Goal: Check status: Check status

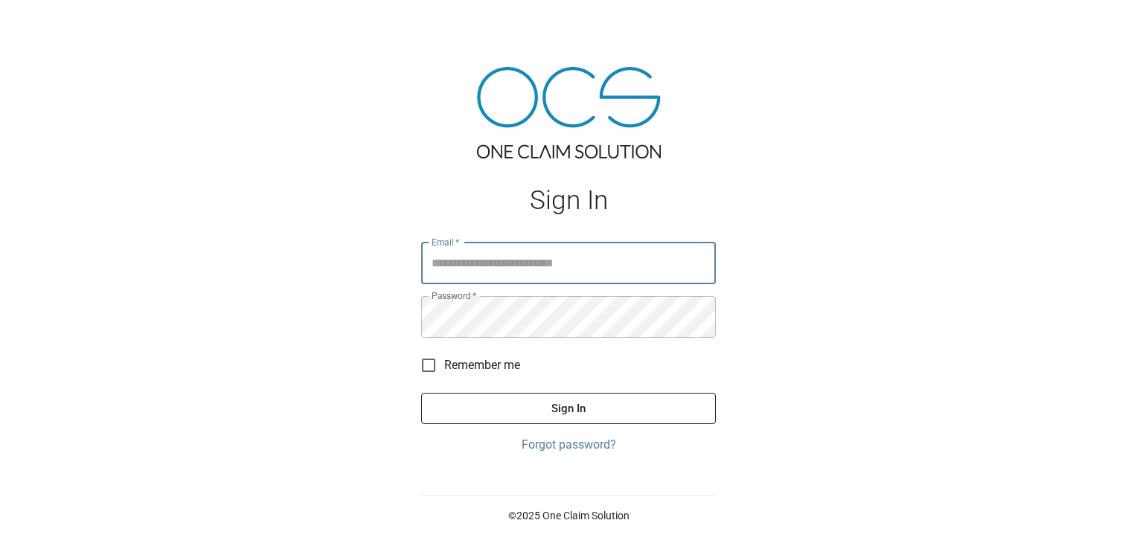
type input "**********"
click at [558, 415] on button "Sign In" at bounding box center [568, 408] width 295 height 31
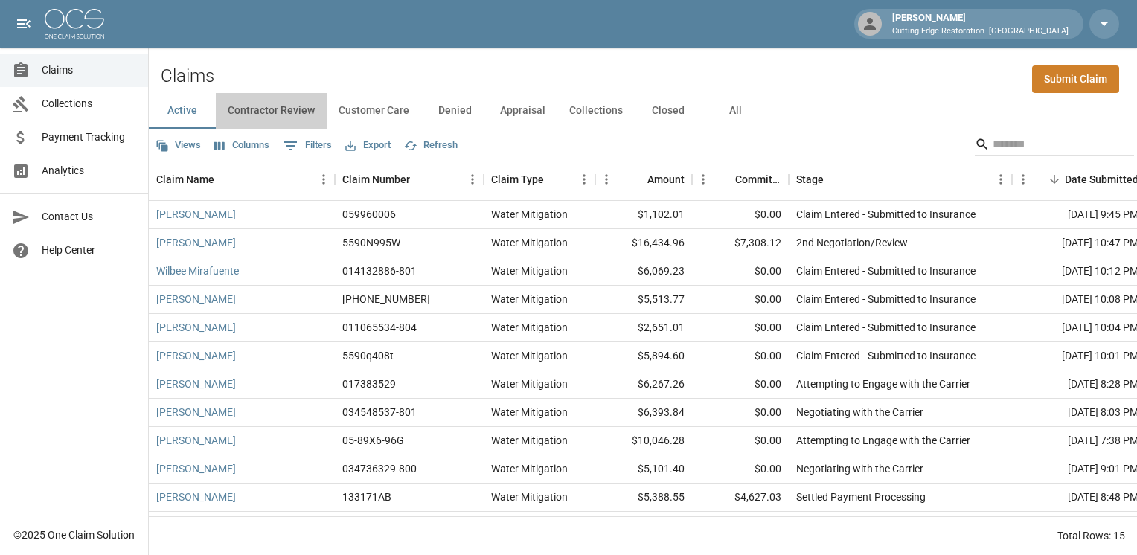
click at [298, 110] on button "Contractor Review" at bounding box center [271, 111] width 111 height 36
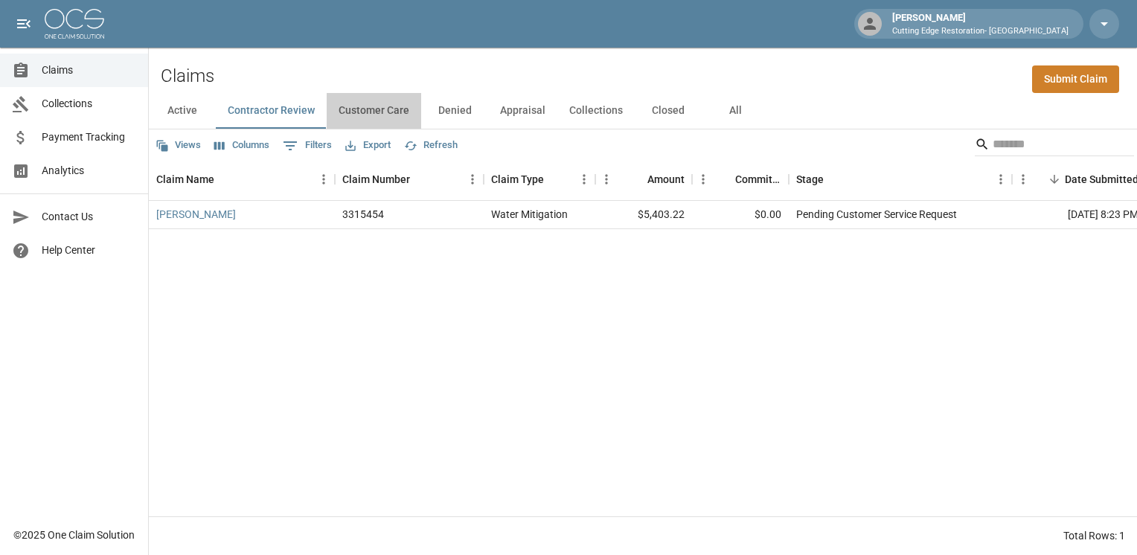
click at [386, 107] on button "Customer Care" at bounding box center [374, 111] width 95 height 36
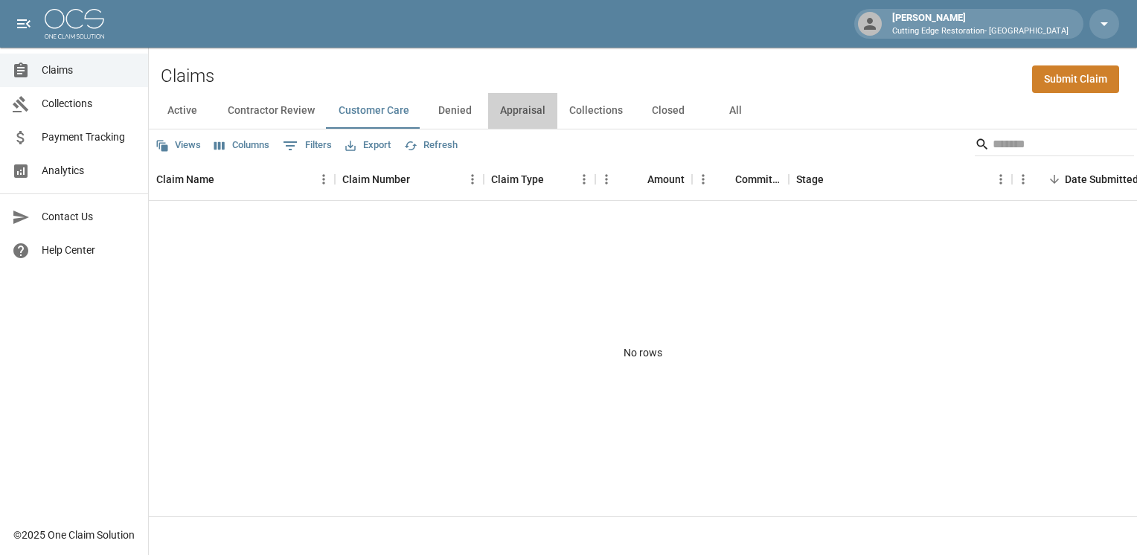
click at [516, 111] on button "Appraisal" at bounding box center [522, 111] width 69 height 36
click at [586, 110] on button "Collections" at bounding box center [596, 111] width 77 height 36
click at [664, 112] on button "Closed" at bounding box center [668, 111] width 67 height 36
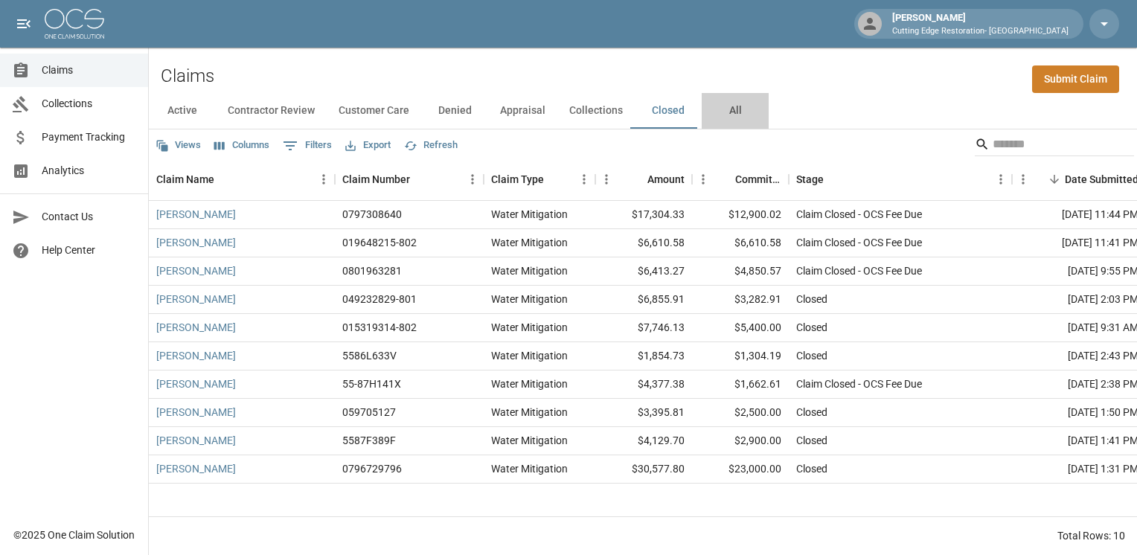
click at [731, 115] on button "All" at bounding box center [735, 111] width 67 height 36
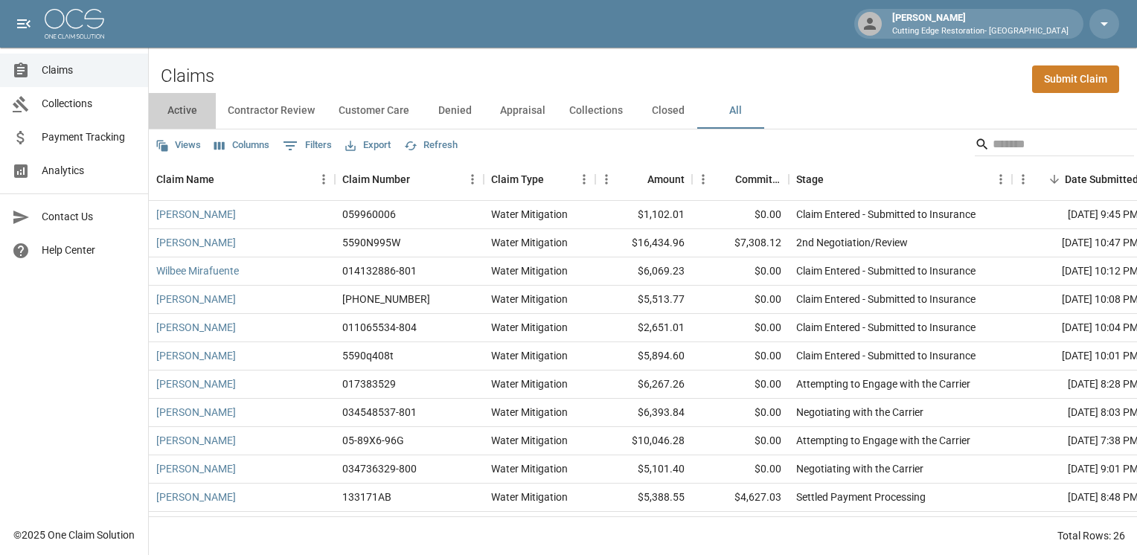
click at [186, 117] on button "Active" at bounding box center [182, 111] width 67 height 36
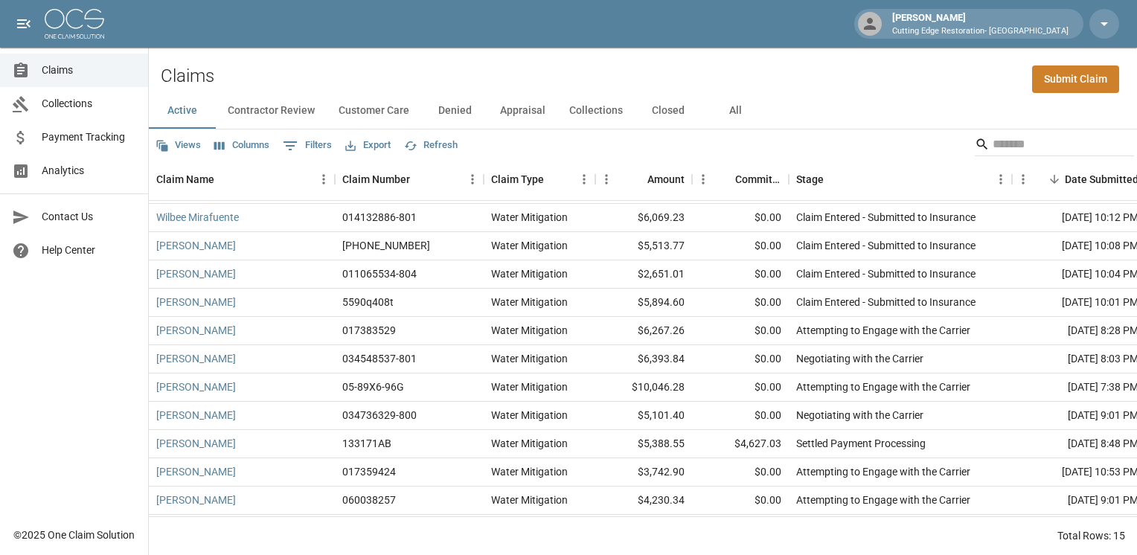
scroll to position [119, 0]
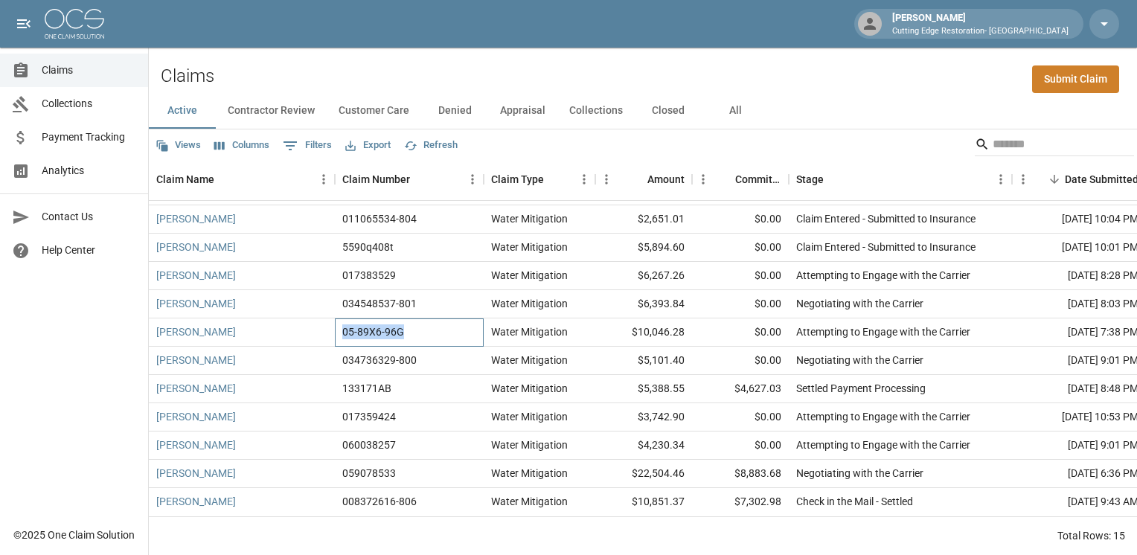
drag, startPoint x: 407, startPoint y: 324, endPoint x: 339, endPoint y: 317, distance: 68.8
click at [339, 319] on div "05-89X6-96G" at bounding box center [409, 333] width 149 height 28
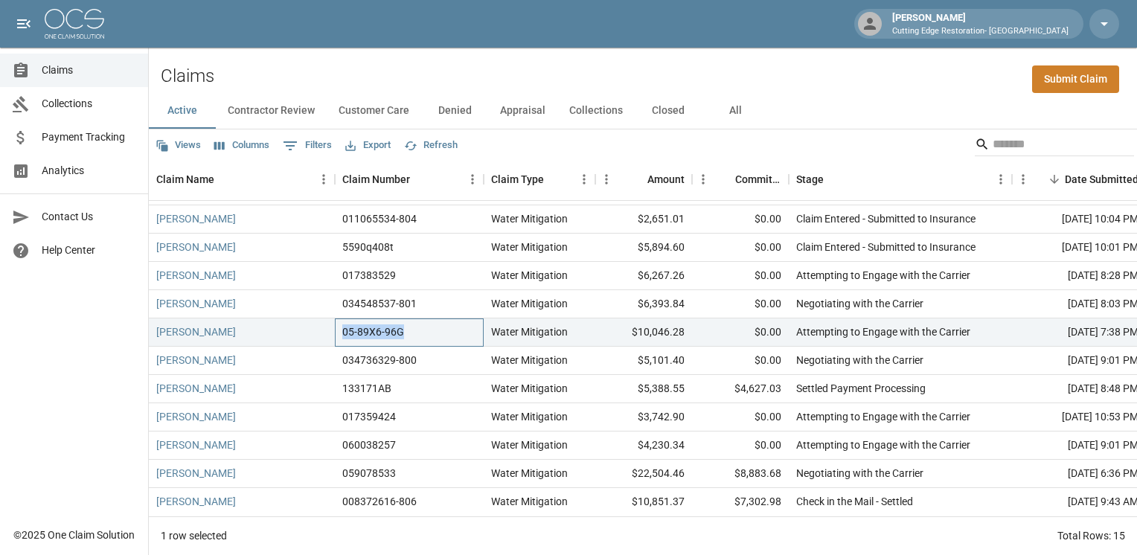
copy div "05-89X6-96G"
click at [1122, 138] on div "Search" at bounding box center [1054, 144] width 159 height 24
drag, startPoint x: 414, startPoint y: 323, endPoint x: 339, endPoint y: 322, distance: 74.4
click at [339, 322] on div "05-89X6-96G" at bounding box center [409, 333] width 149 height 28
copy div "05-89X6-96G"
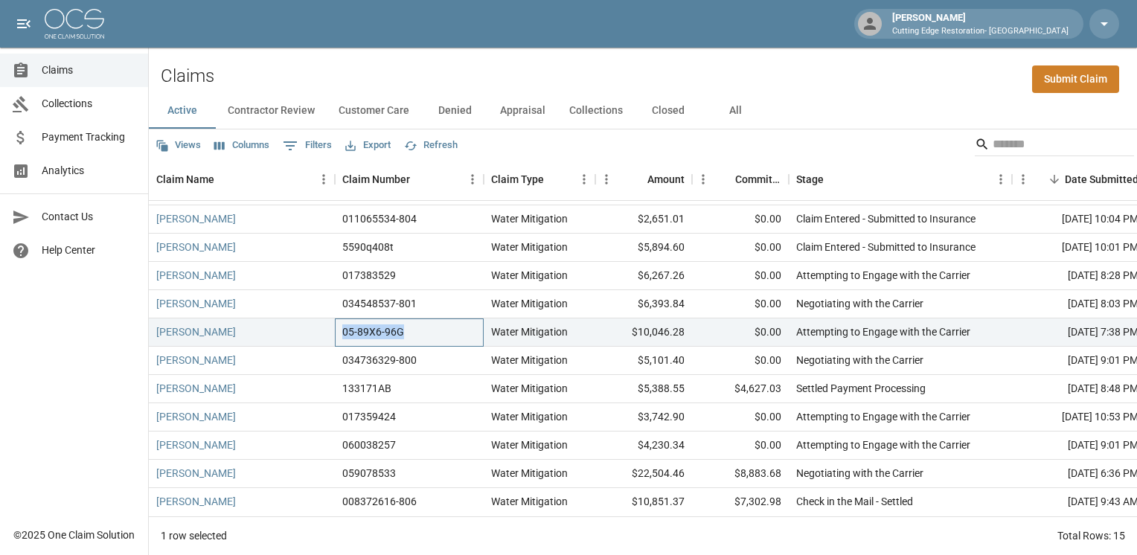
copy div "05-89X6-96G"
click at [1099, 22] on icon "button" at bounding box center [1105, 24] width 18 height 18
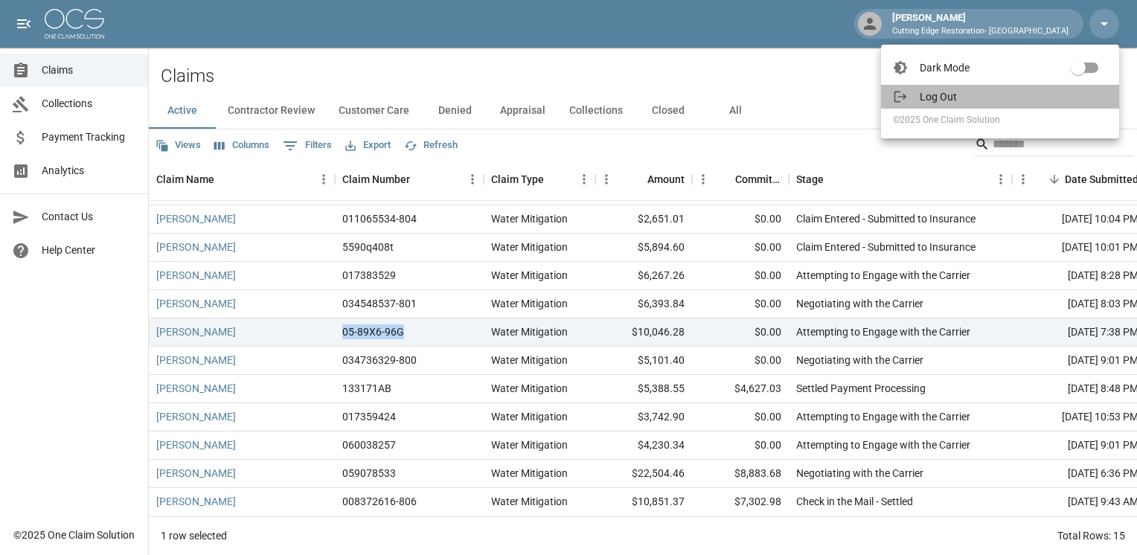
click at [945, 97] on span "Log Out" at bounding box center [1014, 96] width 188 height 15
